Goal: Find specific page/section: Find specific page/section

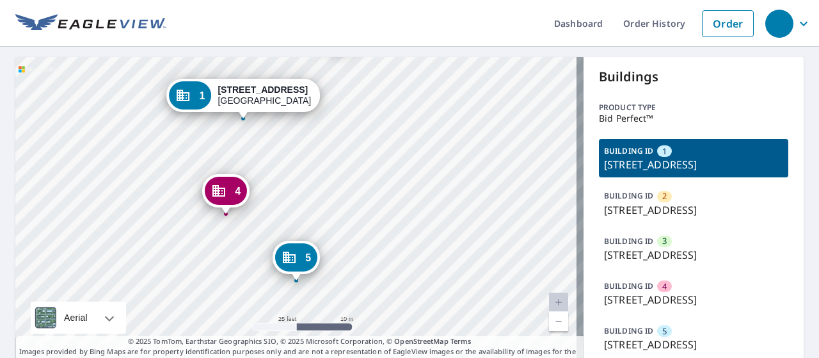
drag, startPoint x: 269, startPoint y: 263, endPoint x: 152, endPoint y: 247, distance: 117.5
click at [152, 247] on div "2 [STREET_ADDRESS] 3 [STREET_ADDRESS] 4 [STREET_ADDRESS] 5 [STREET_ADDRESS] 1 […" at bounding box center [299, 212] width 568 height 310
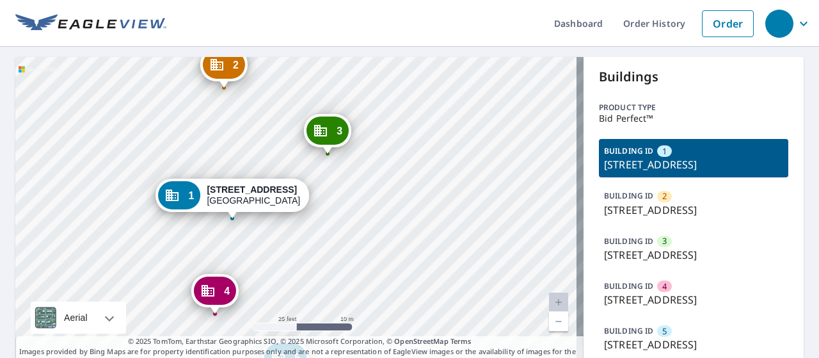
drag, startPoint x: 364, startPoint y: 157, endPoint x: 353, endPoint y: 257, distance: 100.4
click at [353, 257] on div "2 [STREET_ADDRESS] 3 [STREET_ADDRESS] 4 [STREET_ADDRESS] 5 [STREET_ADDRESS] 1 […" at bounding box center [299, 212] width 568 height 310
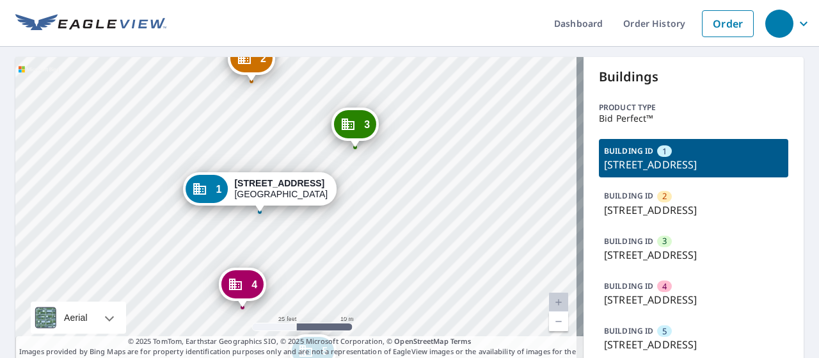
drag, startPoint x: 370, startPoint y: 164, endPoint x: 397, endPoint y: 157, distance: 28.2
click at [397, 157] on div "2 [STREET_ADDRESS] 3 [STREET_ADDRESS] 4 [STREET_ADDRESS] 5 [STREET_ADDRESS] 1 […" at bounding box center [299, 212] width 568 height 310
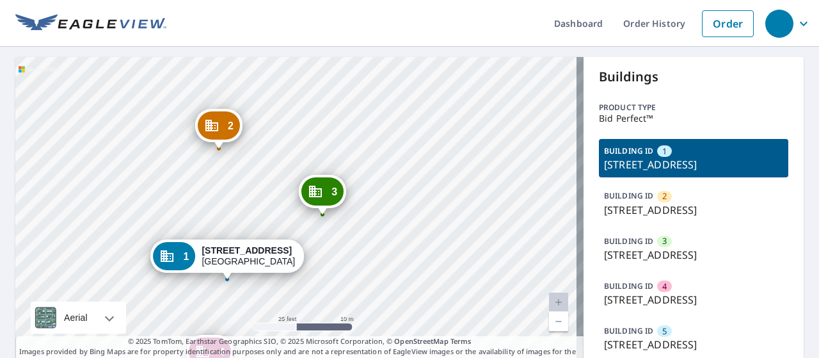
drag, startPoint x: 418, startPoint y: 159, endPoint x: 386, endPoint y: 227, distance: 74.7
click at [386, 227] on div "2 [STREET_ADDRESS] 3 [STREET_ADDRESS] 4 [STREET_ADDRESS] 5 [STREET_ADDRESS] 1 […" at bounding box center [299, 212] width 568 height 310
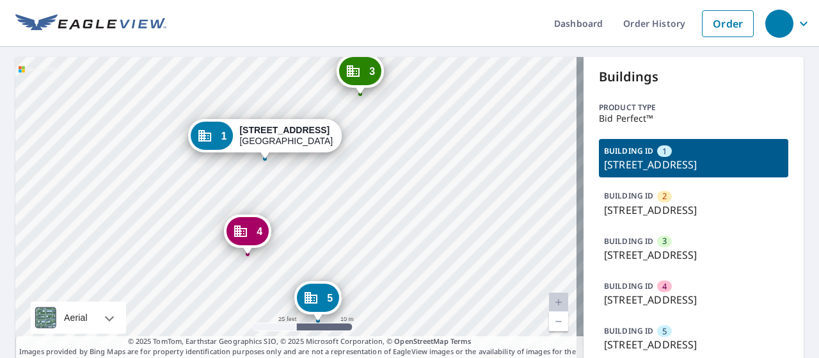
drag, startPoint x: 361, startPoint y: 255, endPoint x: 399, endPoint y: 135, distance: 126.1
click at [399, 135] on div "2 [STREET_ADDRESS] 3 [STREET_ADDRESS] 4 [STREET_ADDRESS] 5 [STREET_ADDRESS] 1 […" at bounding box center [299, 212] width 568 height 310
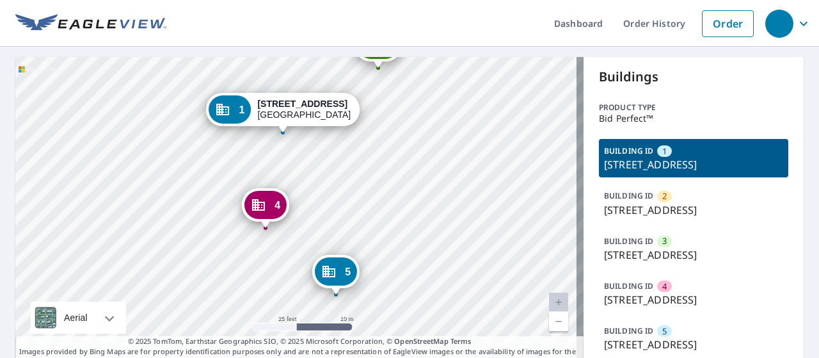
drag, startPoint x: 346, startPoint y: 202, endPoint x: 363, endPoint y: 176, distance: 30.9
click at [363, 176] on div "2 [STREET_ADDRESS] 3 [STREET_ADDRESS] 4 [STREET_ADDRESS] 5 [STREET_ADDRESS] 1 […" at bounding box center [299, 212] width 568 height 310
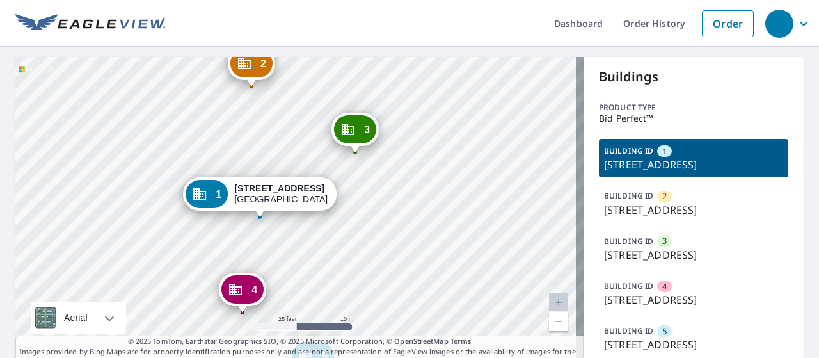
drag, startPoint x: 383, startPoint y: 164, endPoint x: 388, endPoint y: 217, distance: 53.3
click at [388, 217] on div "2 [STREET_ADDRESS] 3 [STREET_ADDRESS] 4 [STREET_ADDRESS] 5 [STREET_ADDRESS] 1 […" at bounding box center [299, 212] width 568 height 310
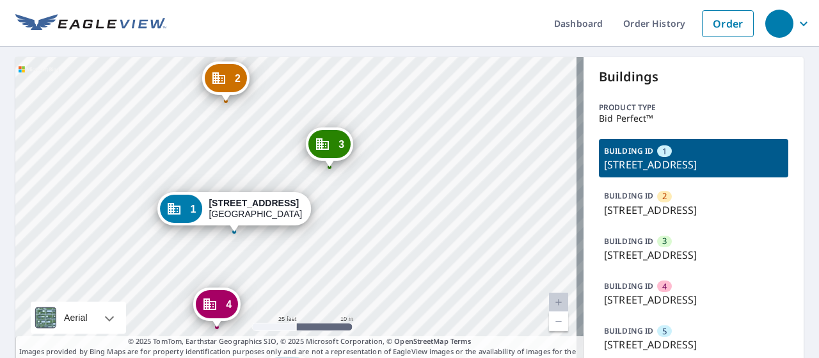
drag, startPoint x: 386, startPoint y: 214, endPoint x: 359, endPoint y: 223, distance: 28.9
click at [359, 223] on div "2 [STREET_ADDRESS] 3 [STREET_ADDRESS] 4 [STREET_ADDRESS] 5 [STREET_ADDRESS] 1 […" at bounding box center [299, 212] width 568 height 310
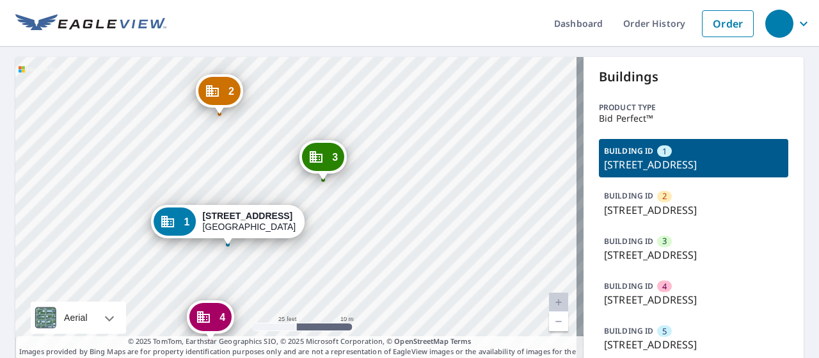
drag, startPoint x: 357, startPoint y: 182, endPoint x: 351, endPoint y: 195, distance: 14.3
click at [351, 195] on div "2 [STREET_ADDRESS] 3 [STREET_ADDRESS] 4 [STREET_ADDRESS] 5 [STREET_ADDRESS] 1 […" at bounding box center [299, 212] width 568 height 310
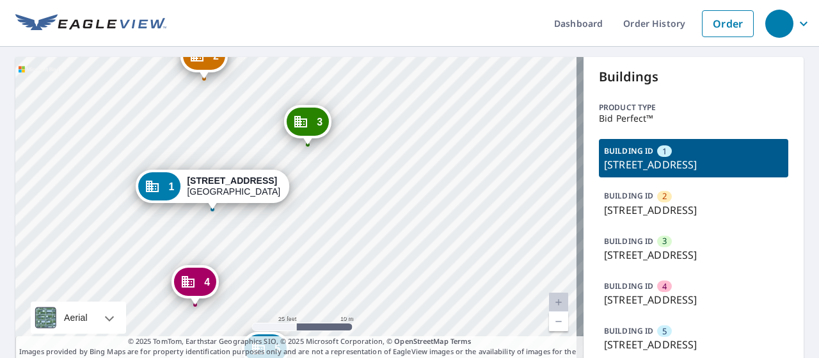
drag, startPoint x: 310, startPoint y: 283, endPoint x: 294, endPoint y: 248, distance: 38.4
click at [294, 248] on div "2 [STREET_ADDRESS] 3 [STREET_ADDRESS] 4 [STREET_ADDRESS] 5 [STREET_ADDRESS] 1 […" at bounding box center [299, 212] width 568 height 310
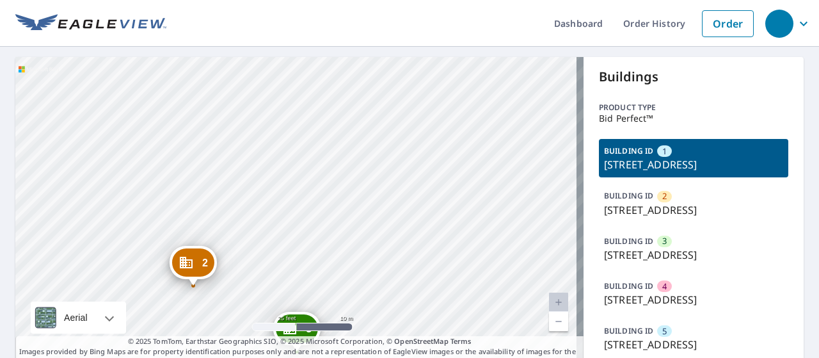
drag, startPoint x: 313, startPoint y: 220, endPoint x: 360, endPoint y: 116, distance: 114.5
click at [360, 116] on div "2 [STREET_ADDRESS] 3 [STREET_ADDRESS] 4 [STREET_ADDRESS] 5 [STREET_ADDRESS] 1 […" at bounding box center [299, 212] width 568 height 310
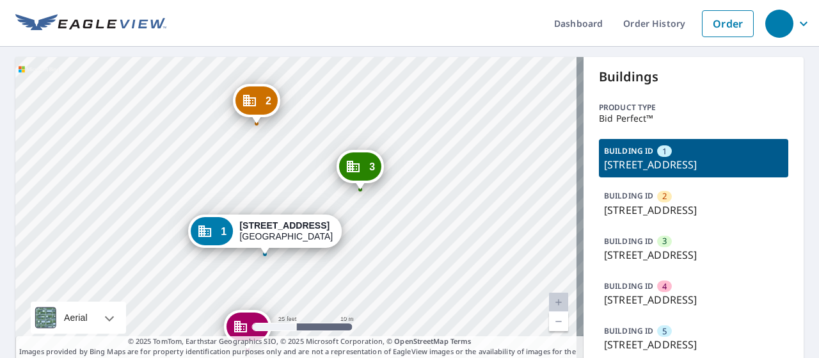
drag, startPoint x: 241, startPoint y: 264, endPoint x: 292, endPoint y: 141, distance: 133.7
click at [292, 141] on div "2 [STREET_ADDRESS] 3 [STREET_ADDRESS] 4 [STREET_ADDRESS] 5 [STREET_ADDRESS] 1 […" at bounding box center [299, 212] width 568 height 310
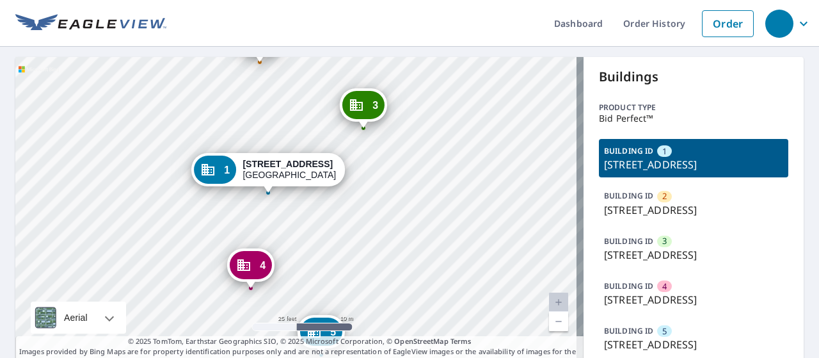
drag, startPoint x: 309, startPoint y: 185, endPoint x: 312, endPoint y: 121, distance: 64.1
click at [312, 121] on div "2 [STREET_ADDRESS] 3 [STREET_ADDRESS] 4 [STREET_ADDRESS] 5 [STREET_ADDRESS] 1 […" at bounding box center [299, 212] width 568 height 310
